Goal: Information Seeking & Learning: Learn about a topic

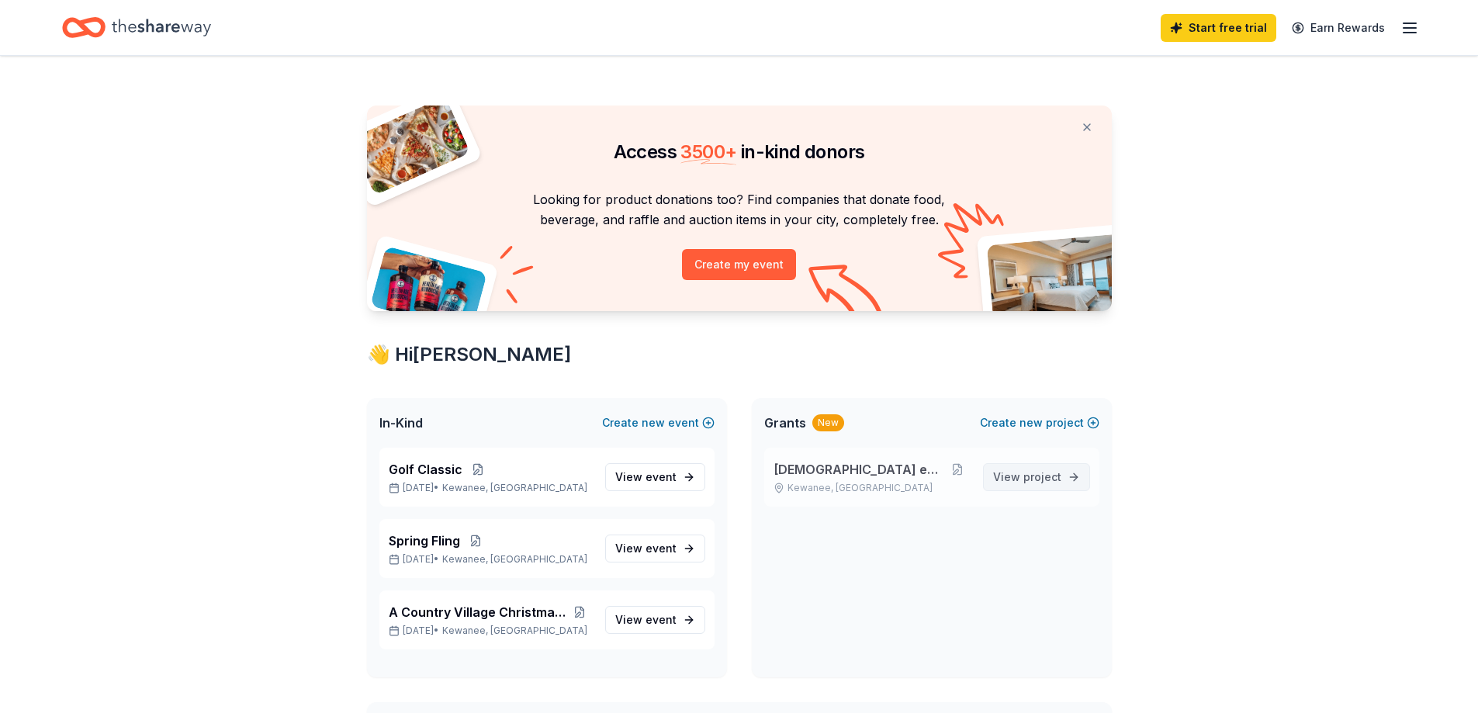
click at [1034, 476] on span "project" at bounding box center [1042, 476] width 38 height 13
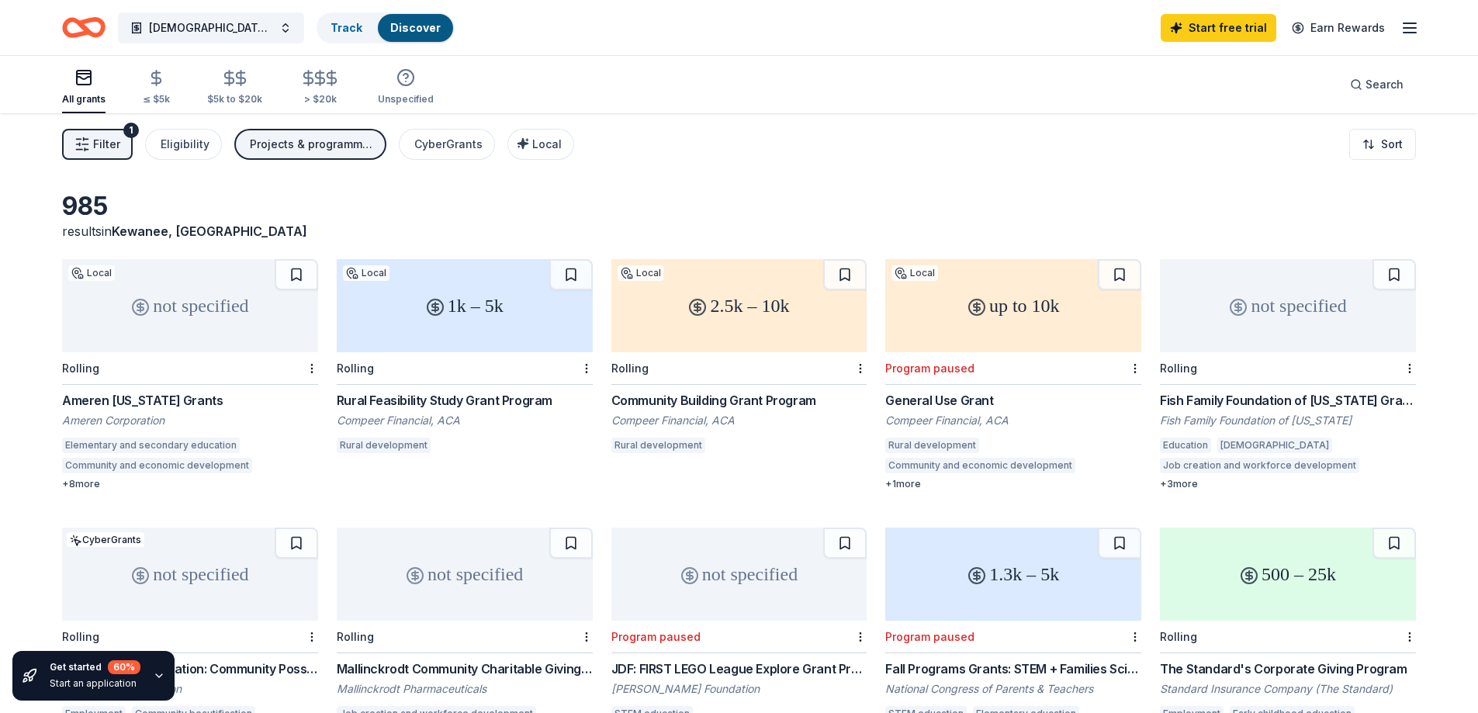
click at [338, 82] on div "All grants ≤ $5k $5k to $20k > $20k Unspecified" at bounding box center [248, 87] width 372 height 51
click at [311, 82] on icon "button" at bounding box center [320, 78] width 18 height 18
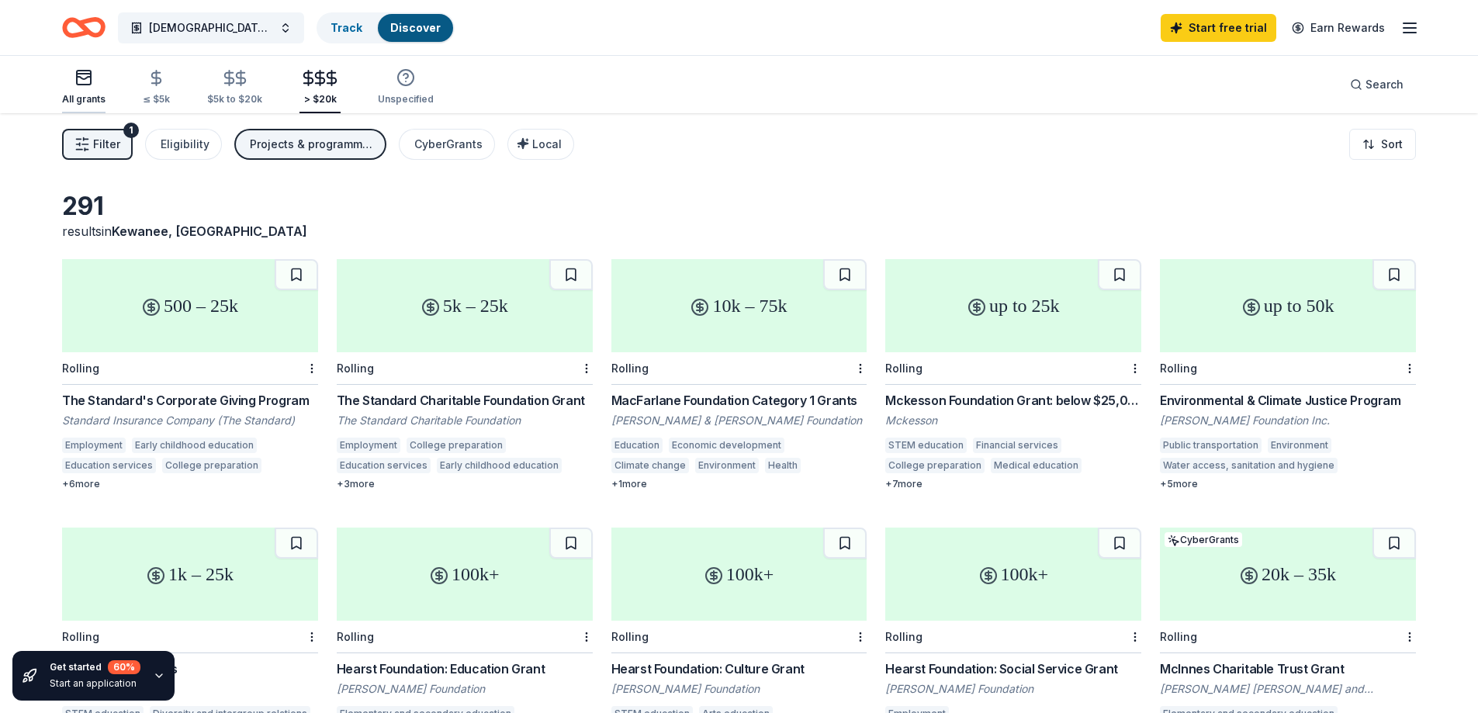
click at [85, 81] on icon "button" at bounding box center [83, 77] width 19 height 19
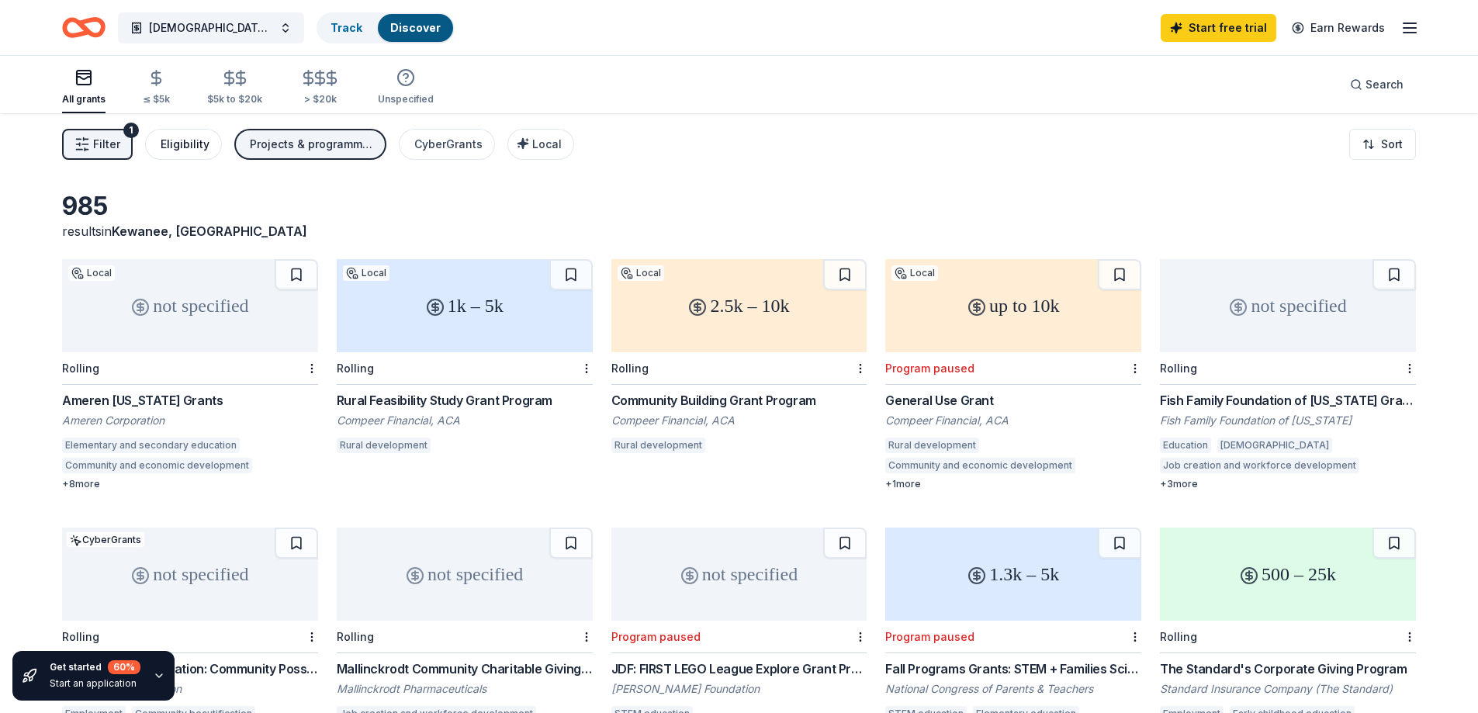
click at [173, 147] on div "Eligibility" at bounding box center [185, 144] width 49 height 19
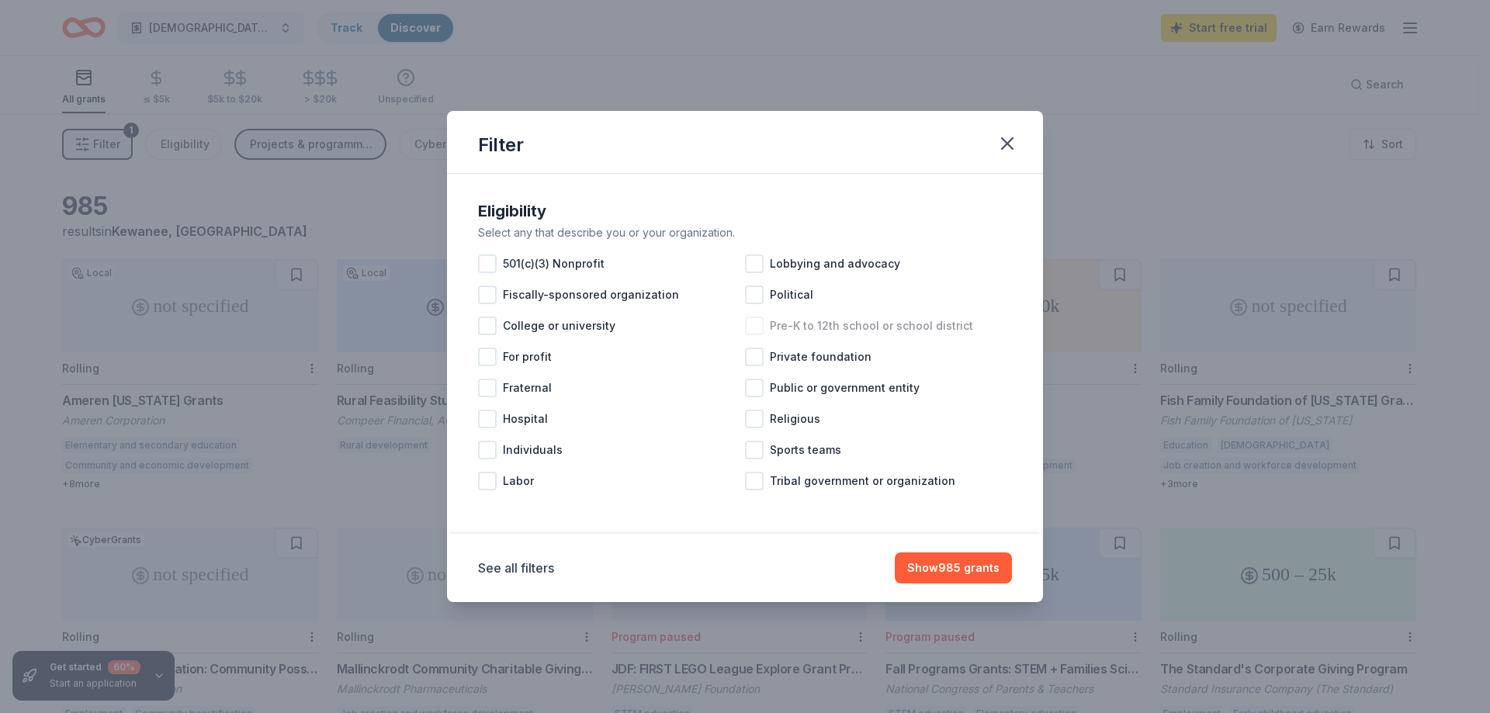
click at [751, 326] on div at bounding box center [754, 326] width 19 height 19
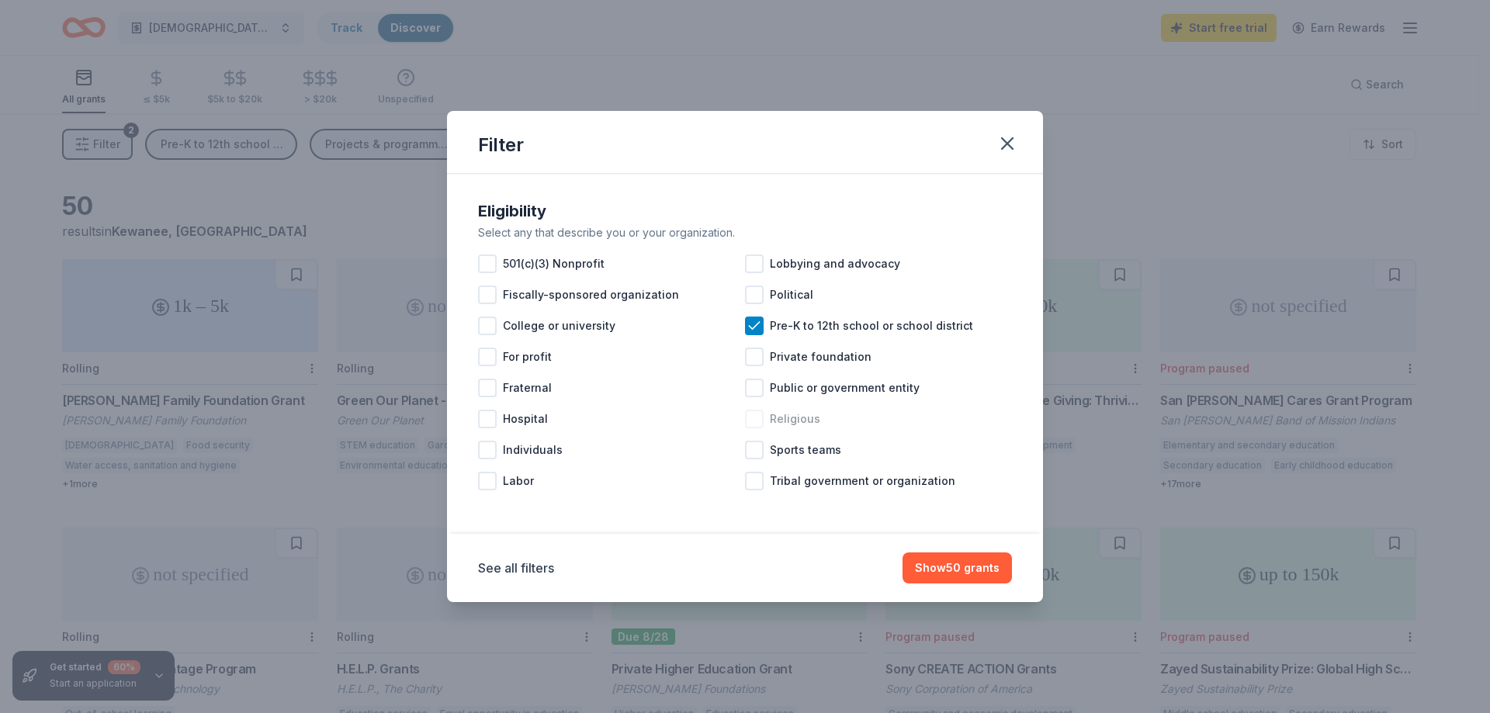
click at [761, 420] on div at bounding box center [754, 419] width 19 height 19
click at [477, 266] on div "Eligibility Select any that describe you or your organization. 501(c)(3) Nonpro…" at bounding box center [745, 347] width 546 height 310
click at [486, 269] on div at bounding box center [487, 263] width 19 height 19
click at [951, 570] on button "Show 587 grants" at bounding box center [953, 567] width 116 height 31
